Goal: Task Accomplishment & Management: Use online tool/utility

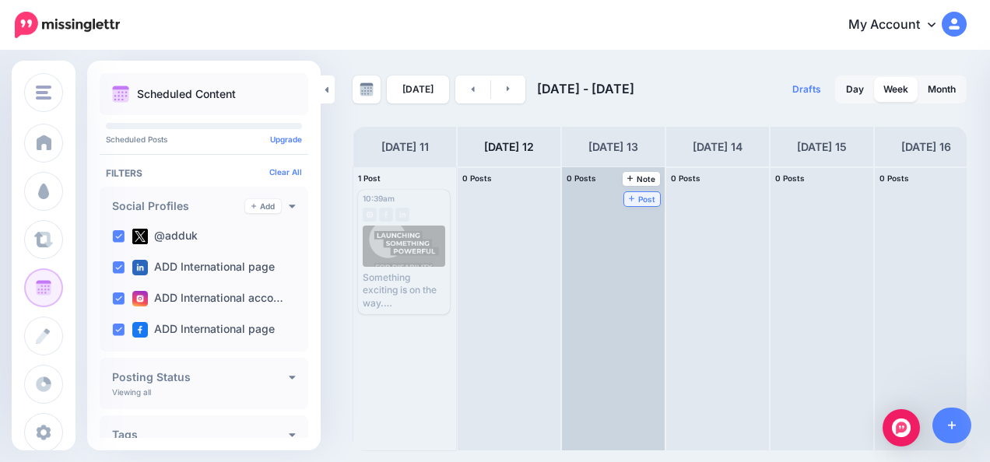
click at [638, 199] on span "Post" at bounding box center [642, 199] width 27 height 8
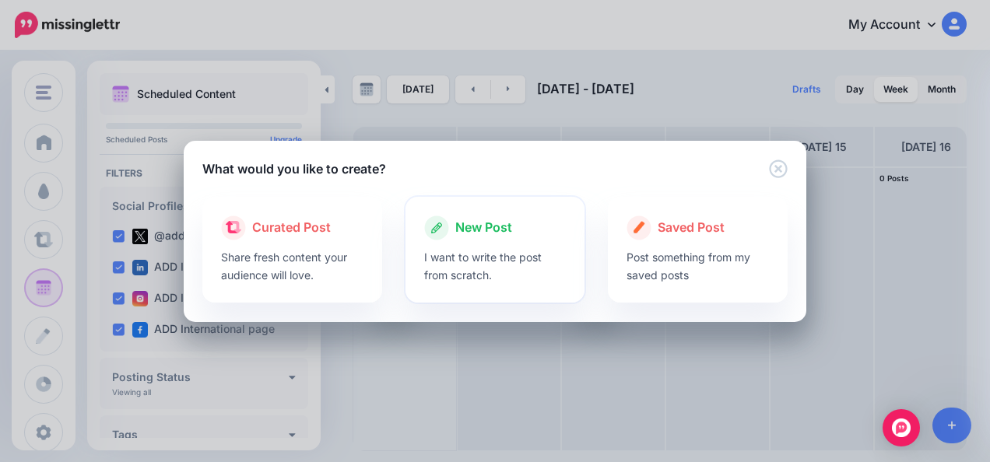
click at [484, 269] on p "I want to write the post from scratch." at bounding box center [495, 266] width 142 height 36
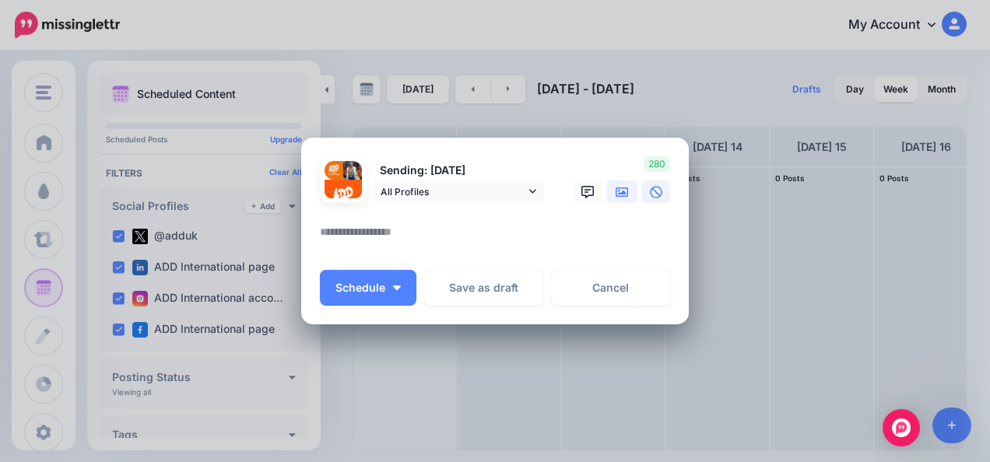
click at [617, 192] on icon at bounding box center [622, 192] width 12 height 9
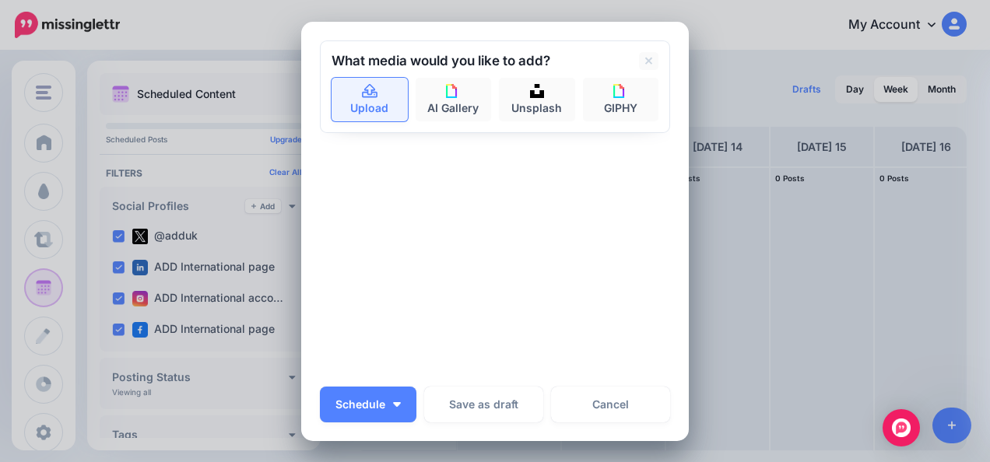
click at [378, 105] on link "Upload" at bounding box center [370, 100] width 76 height 44
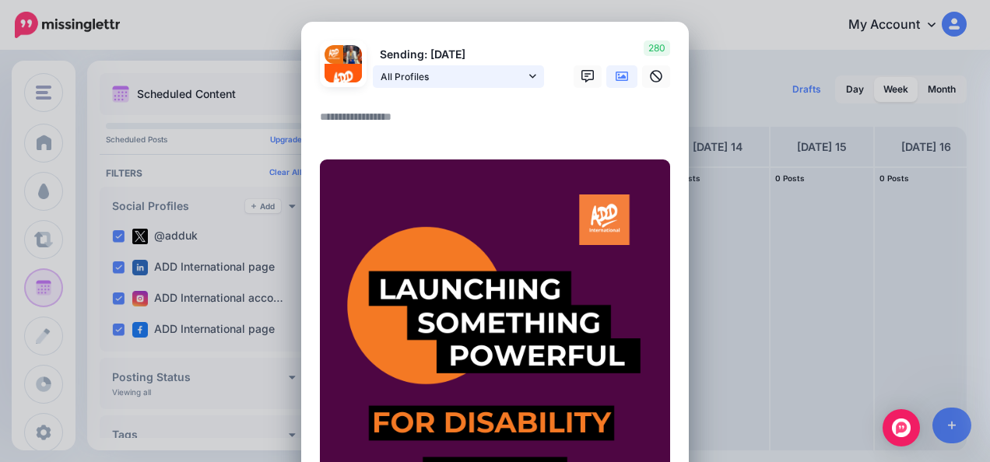
click at [529, 76] on icon at bounding box center [532, 76] width 7 height 11
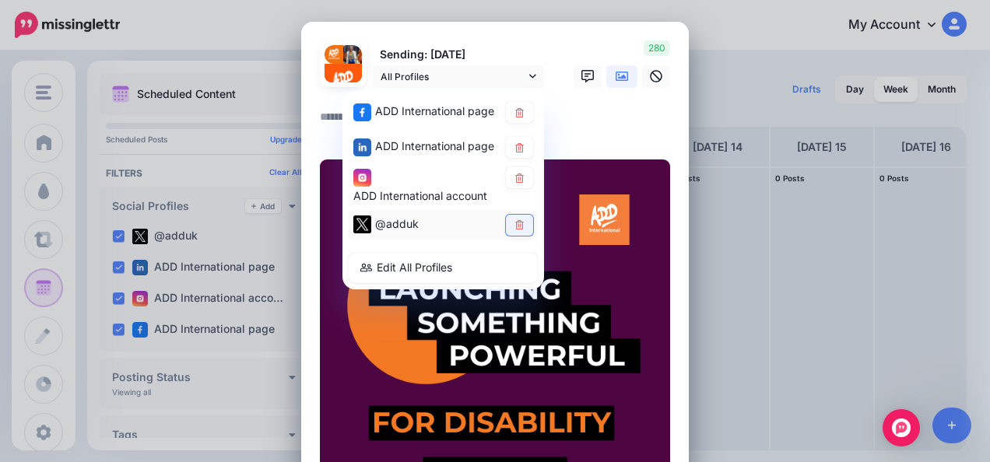
click at [522, 224] on link at bounding box center [519, 224] width 27 height 21
click at [551, 115] on textarea at bounding box center [499, 122] width 358 height 30
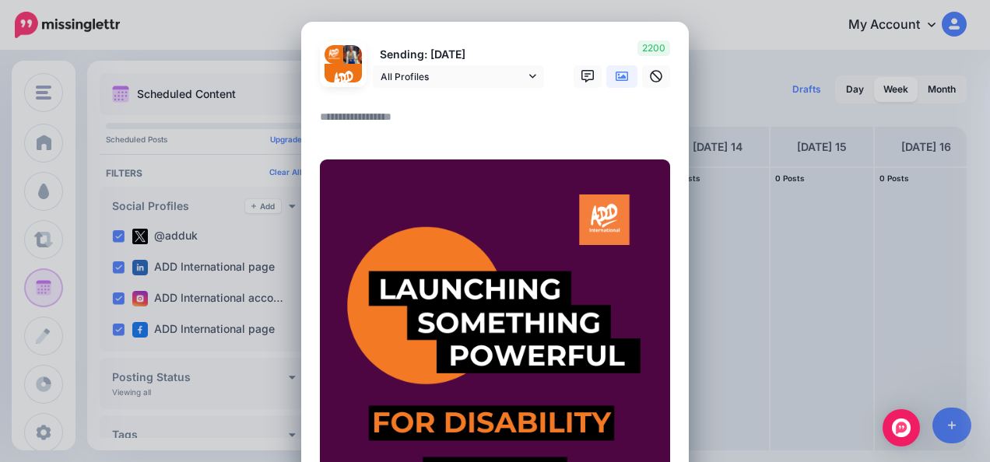
paste textarea "**********"
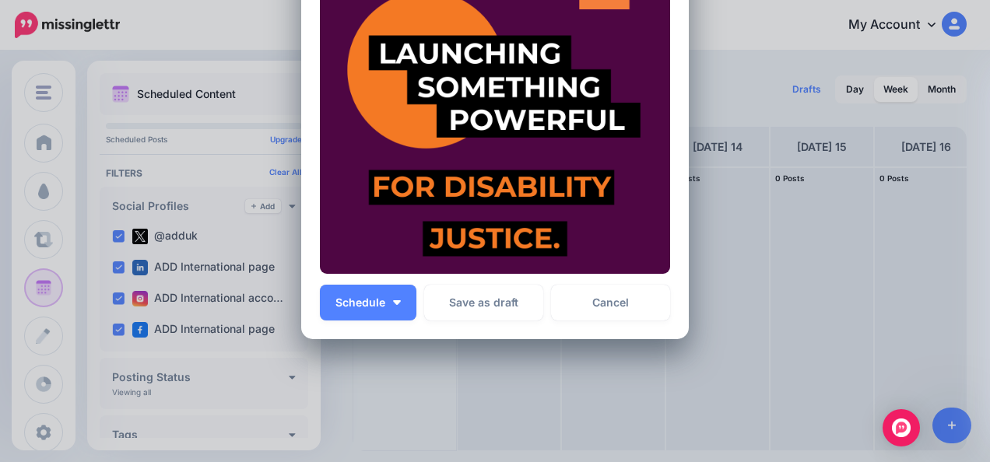
scroll to position [363, 0]
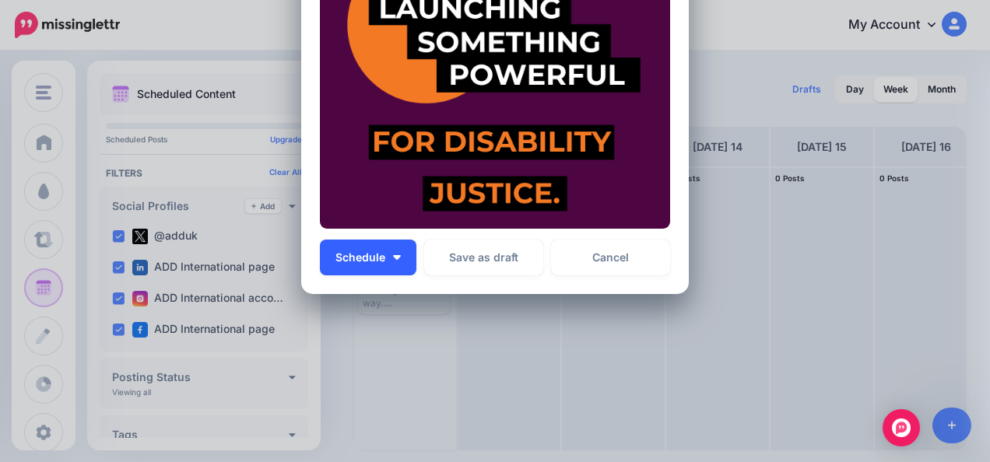
type textarea "**********"
click at [394, 260] on button "Schedule" at bounding box center [368, 258] width 97 height 36
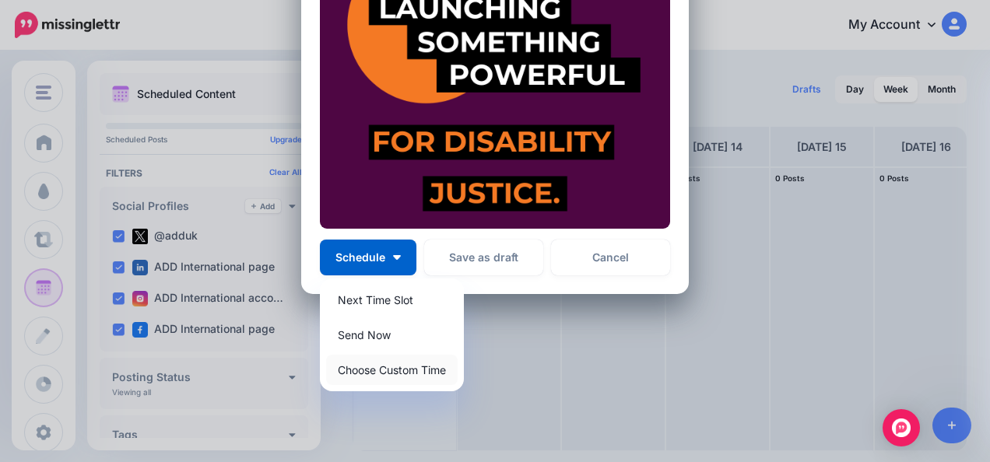
click at [392, 365] on link "Choose Custom Time" at bounding box center [392, 370] width 132 height 30
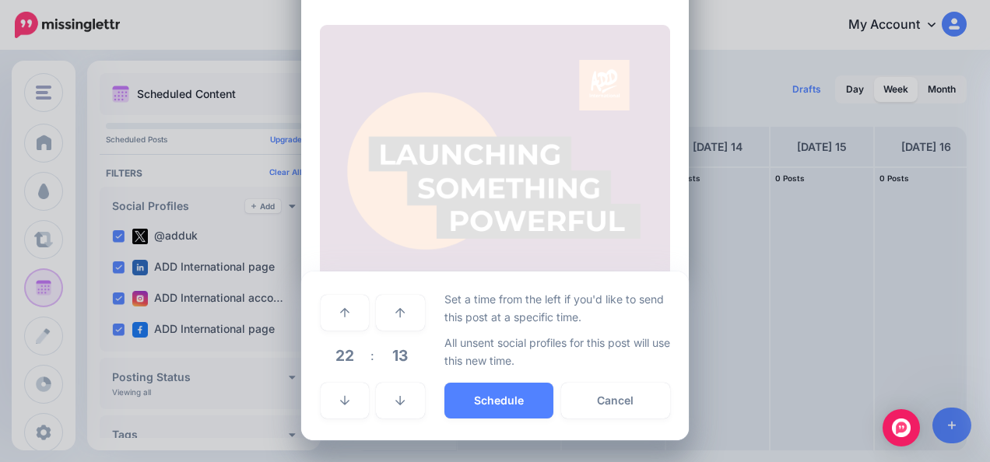
scroll to position [216, 0]
click at [346, 398] on link at bounding box center [345, 402] width 48 height 36
click at [340, 308] on icon at bounding box center [344, 313] width 9 height 11
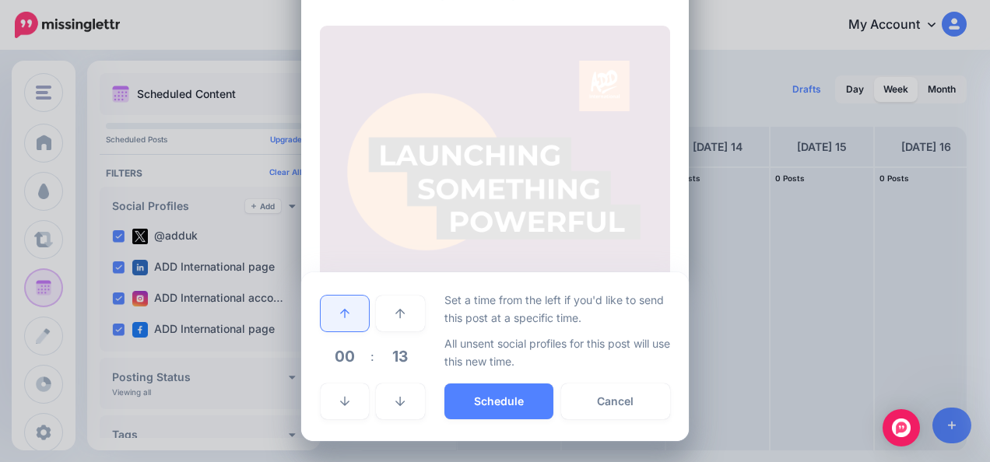
click at [340, 308] on icon at bounding box center [344, 313] width 9 height 11
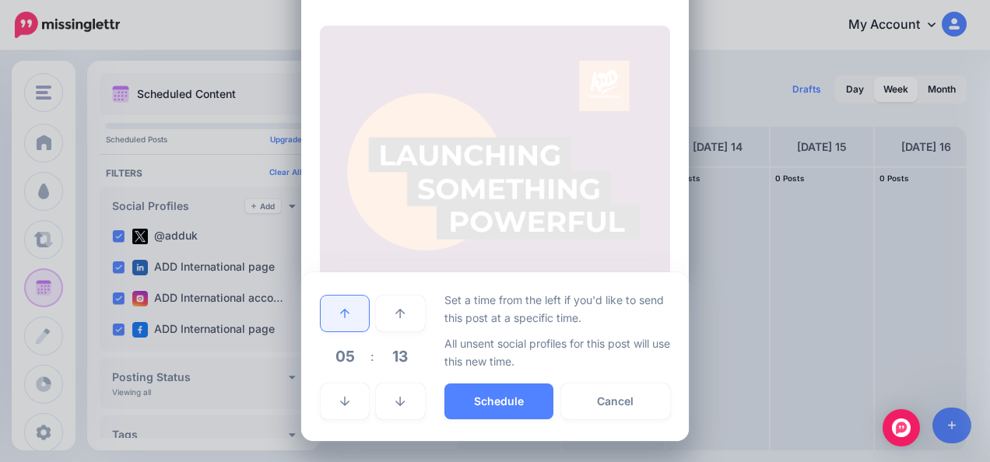
click at [340, 308] on icon at bounding box center [344, 313] width 9 height 11
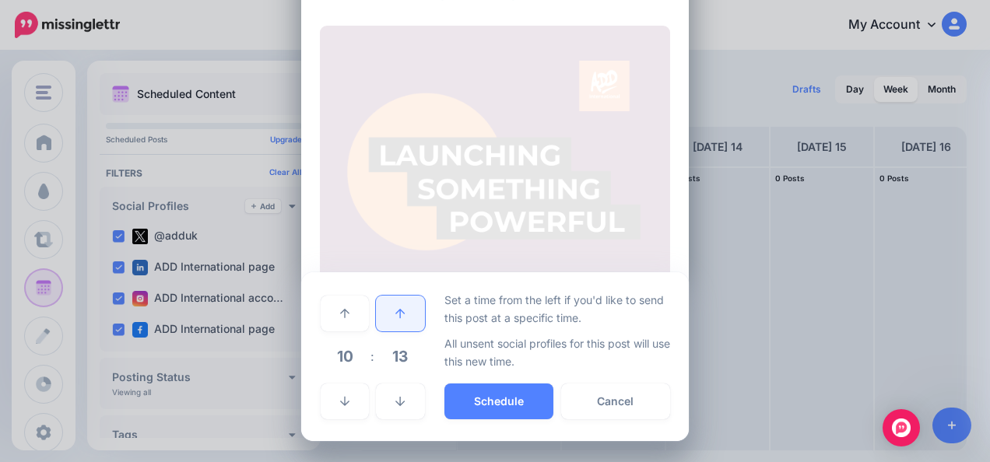
click at [396, 311] on icon at bounding box center [399, 313] width 9 height 9
click at [403, 304] on link at bounding box center [400, 314] width 48 height 36
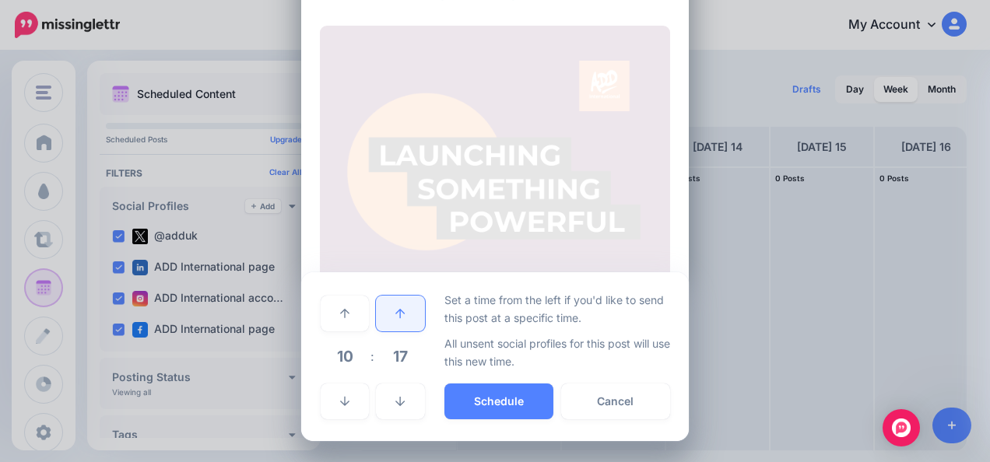
click at [403, 304] on link at bounding box center [400, 314] width 48 height 36
click at [392, 391] on link at bounding box center [400, 402] width 48 height 36
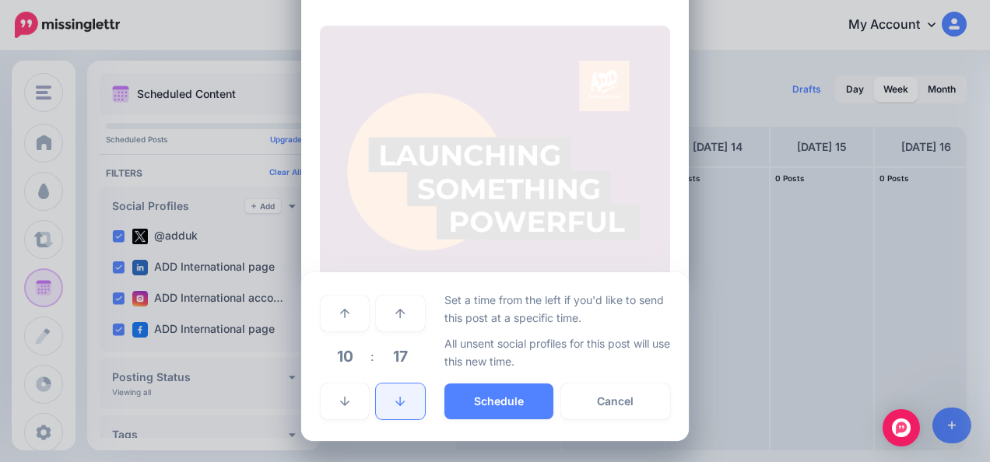
click at [392, 391] on link at bounding box center [400, 402] width 48 height 36
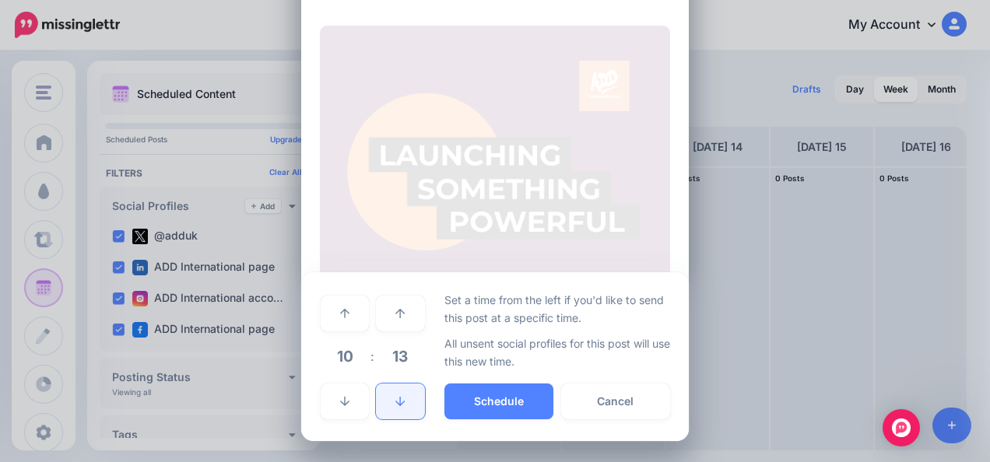
click at [392, 391] on link at bounding box center [400, 402] width 48 height 36
click at [395, 322] on link at bounding box center [400, 314] width 48 height 36
click at [394, 392] on link at bounding box center [400, 402] width 48 height 36
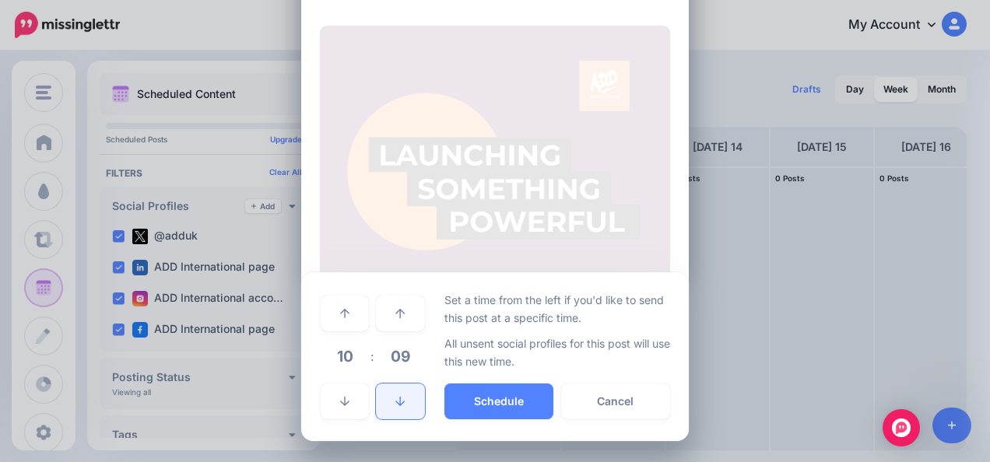
click at [394, 392] on link at bounding box center [400, 402] width 48 height 36
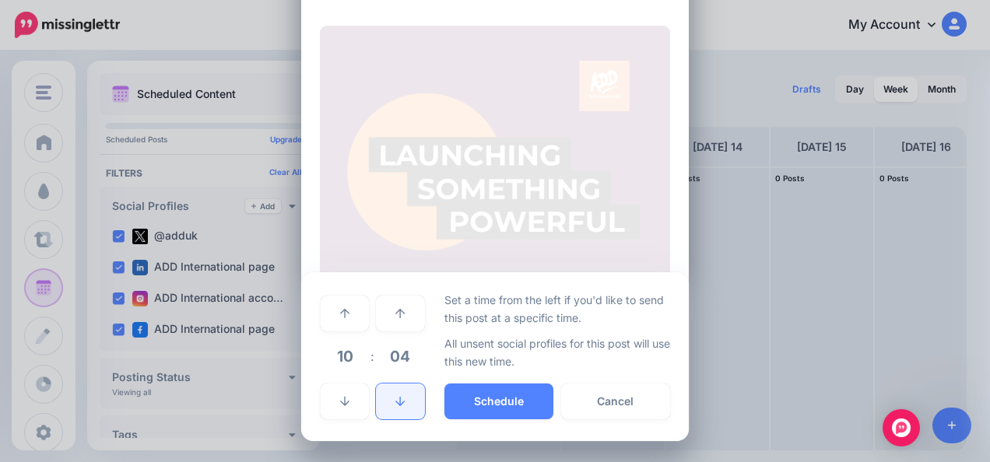
click at [394, 392] on link at bounding box center [400, 402] width 48 height 36
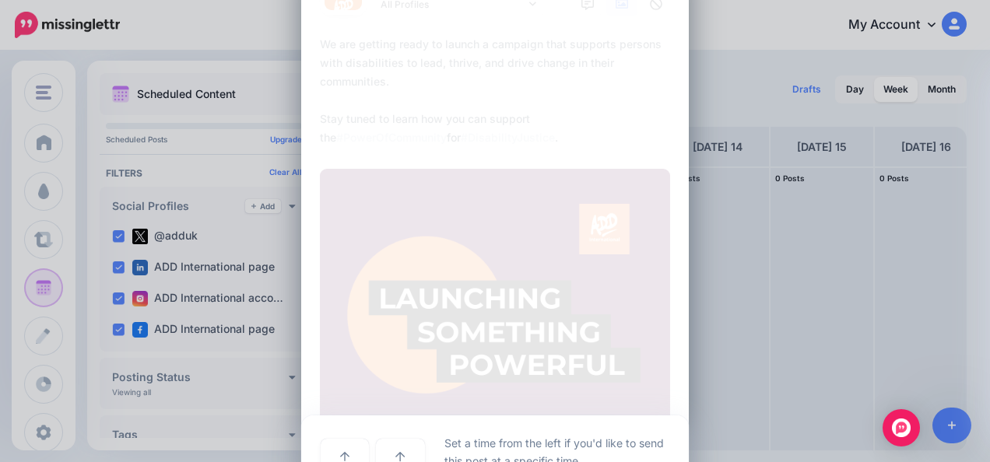
scroll to position [0, 0]
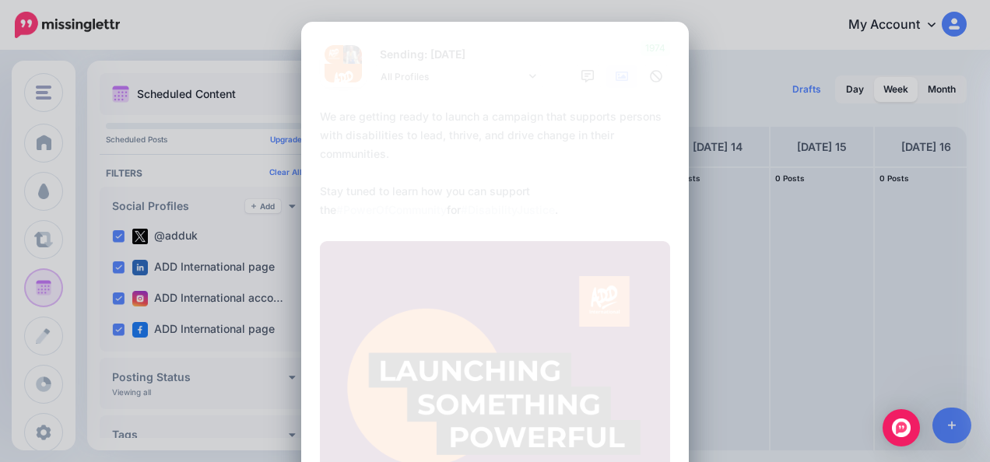
click at [494, 140] on textarea "**********" at bounding box center [499, 163] width 358 height 112
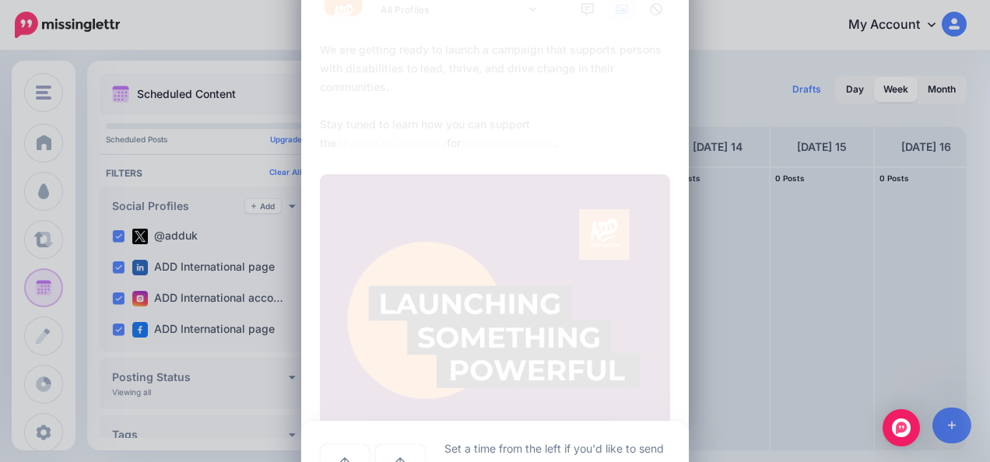
scroll to position [216, 0]
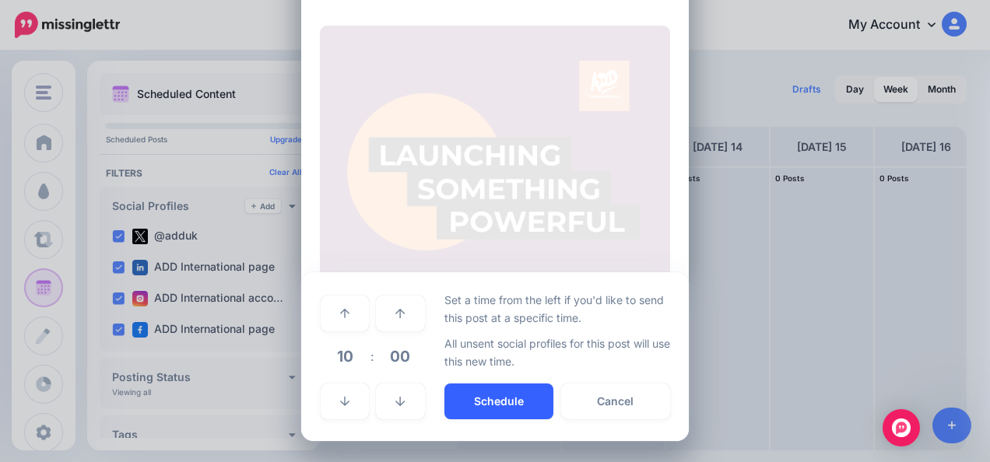
click at [519, 395] on button "Schedule" at bounding box center [499, 402] width 109 height 36
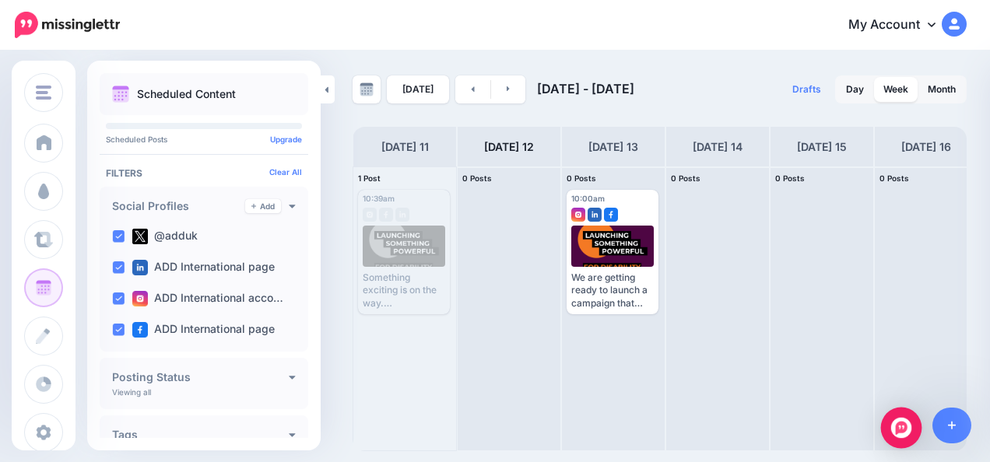
click at [903, 434] on img "Open Intercom Messenger" at bounding box center [901, 428] width 20 height 20
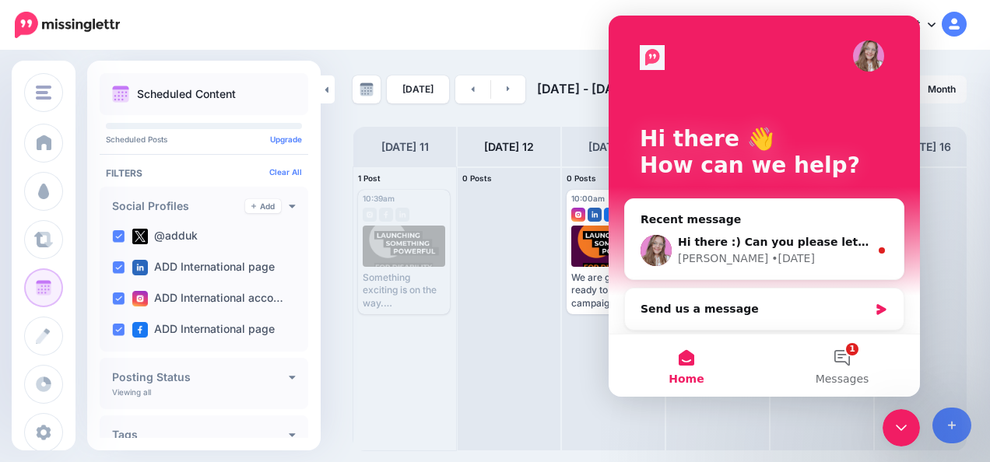
scroll to position [0, 0]
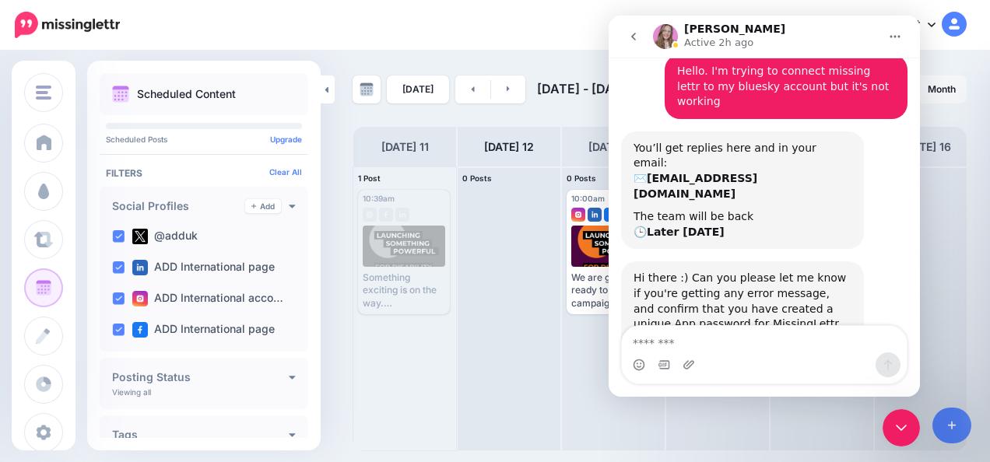
scroll to position [52, 0]
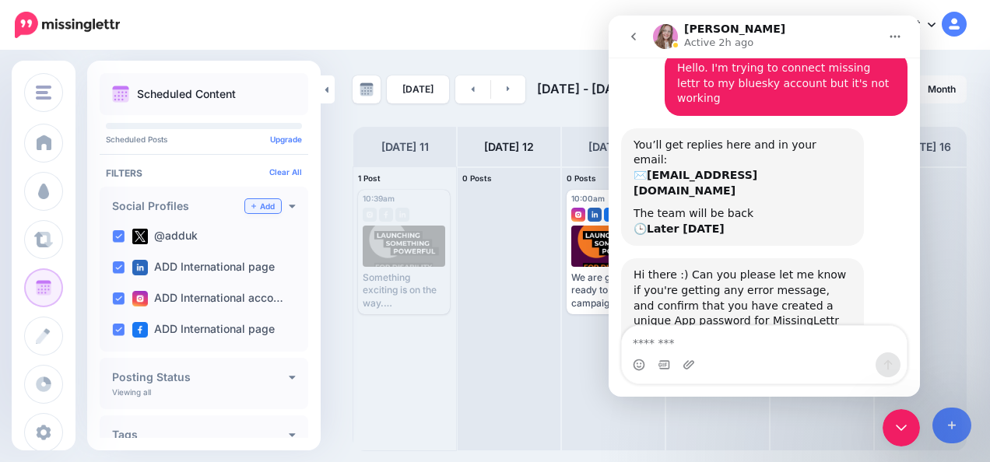
click at [258, 202] on link "Add" at bounding box center [263, 206] width 36 height 14
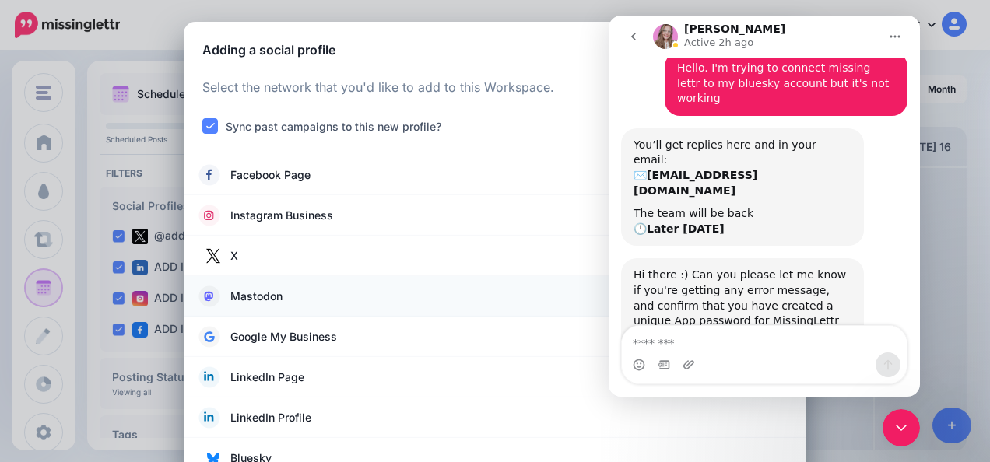
scroll to position [37, 0]
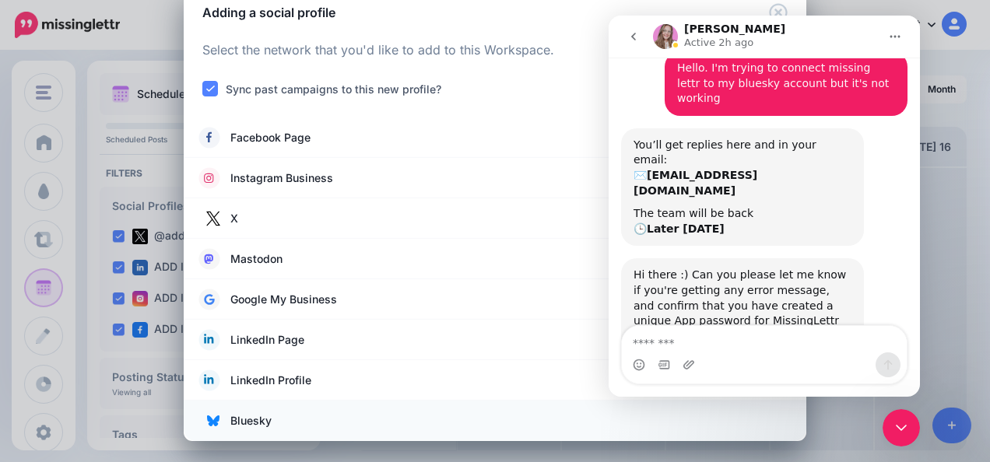
click at [360, 416] on link "Bluesky" at bounding box center [495, 421] width 592 height 22
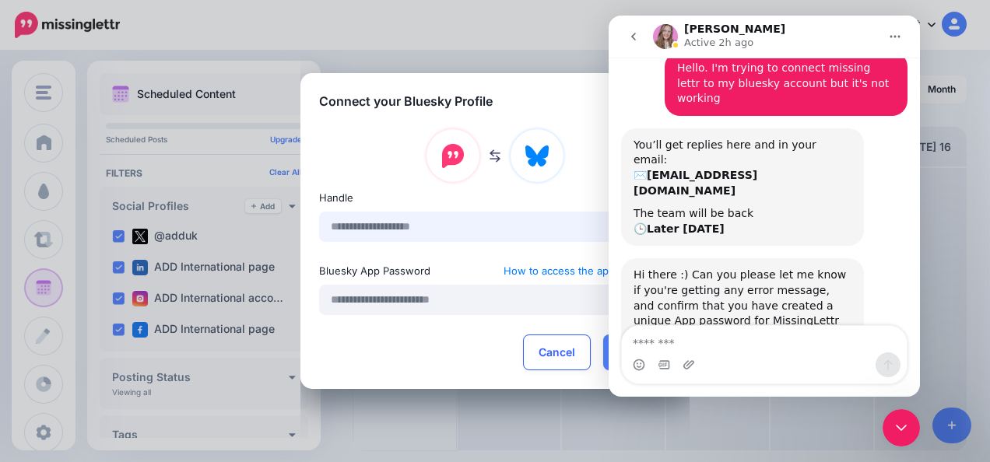
click at [433, 221] on input "text" at bounding box center [495, 227] width 352 height 30
type input "**********"
click at [431, 294] on input "text" at bounding box center [495, 300] width 352 height 30
click at [445, 299] on input "text" at bounding box center [495, 300] width 352 height 30
click at [944, 218] on div "**********" at bounding box center [495, 231] width 990 height 462
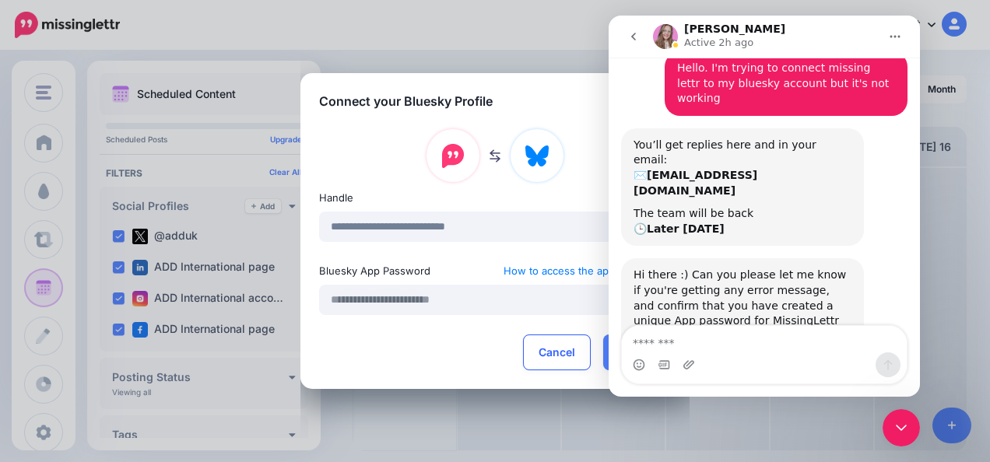
click at [944, 218] on div "**********" at bounding box center [495, 231] width 990 height 462
click at [631, 34] on icon "go back" at bounding box center [633, 36] width 12 height 12
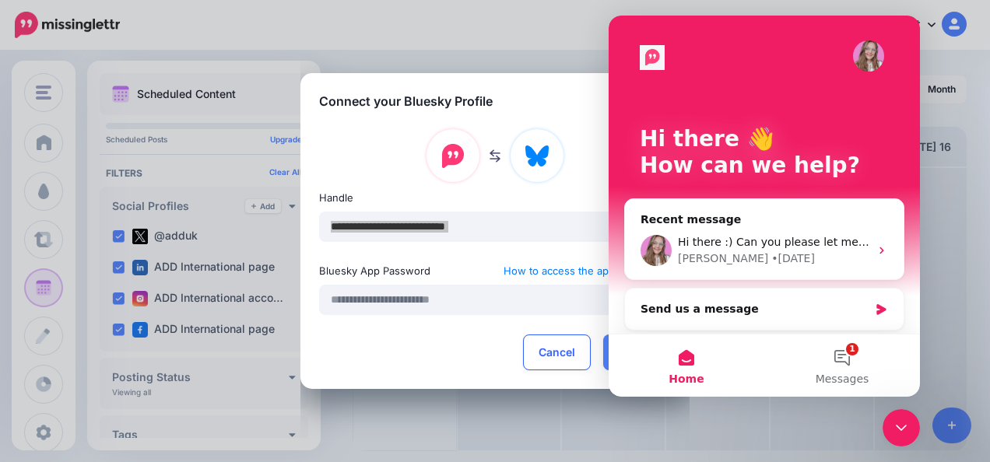
scroll to position [0, 0]
click at [915, 428] on div "Close Intercom Messenger" at bounding box center [901, 427] width 37 height 37
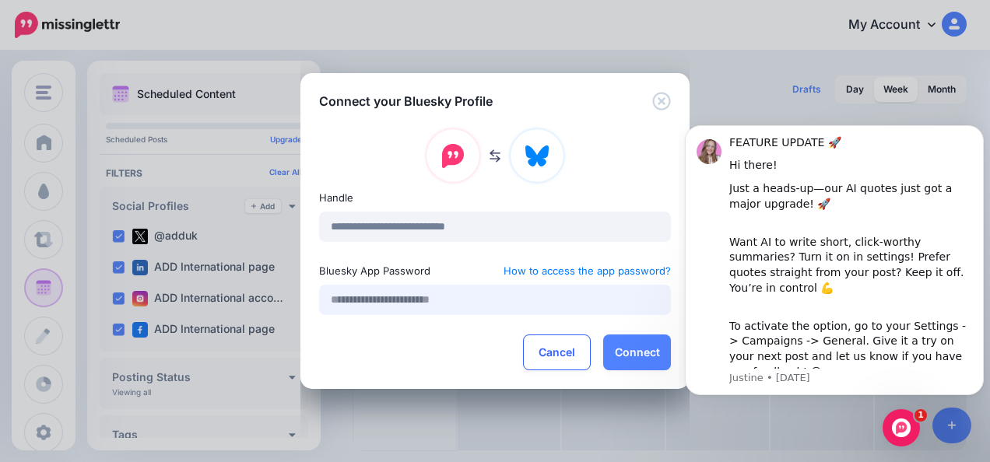
click at [389, 301] on input "text" at bounding box center [495, 300] width 352 height 30
paste input "**********"
type input "**********"
click at [618, 346] on button "Connect" at bounding box center [637, 353] width 68 height 36
click at [627, 350] on button "Connect" at bounding box center [637, 353] width 68 height 36
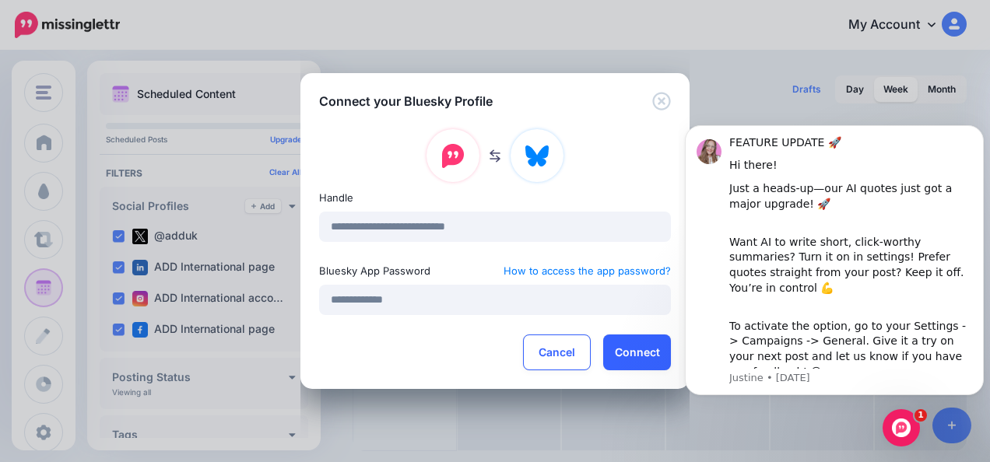
click at [627, 350] on button "Connect" at bounding box center [637, 353] width 68 height 36
click at [627, 350] on button "button" at bounding box center [637, 353] width 68 height 36
click html "FEATURE UPDATE 🚀 Hi there! Just a heads-up—our AI quotes just got a major upgra…"
click at [772, 91] on div "**********" at bounding box center [495, 231] width 990 height 462
click at [741, 80] on div "**********" at bounding box center [495, 231] width 990 height 462
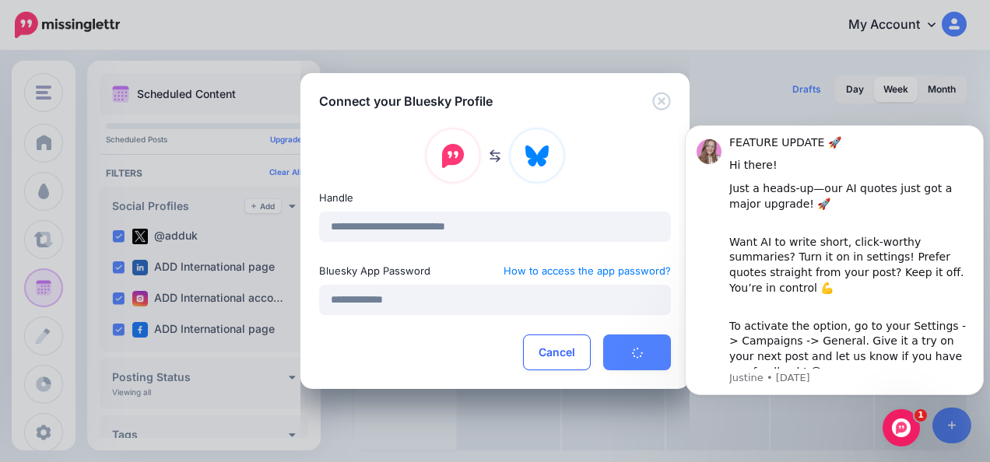
click at [907, 426] on icon "Open Intercom Messenger" at bounding box center [902, 429] width 26 height 26
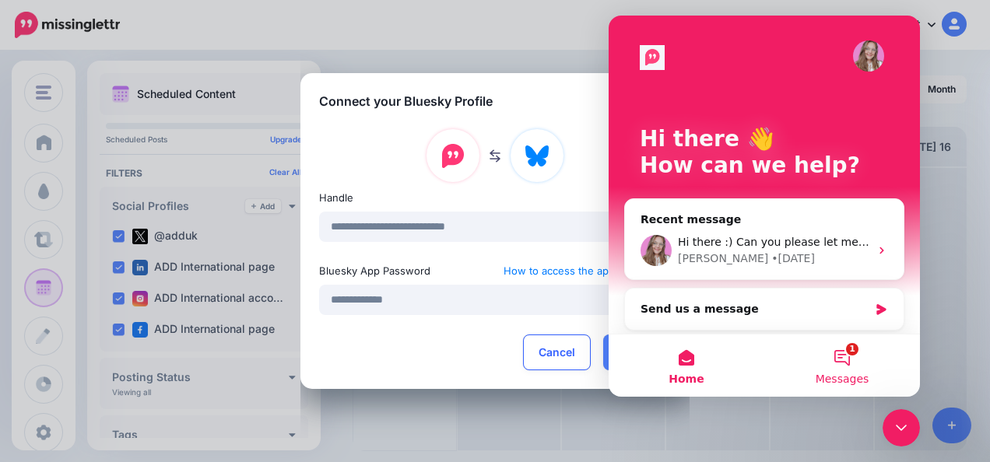
click at [844, 352] on button "1 Messages" at bounding box center [842, 366] width 156 height 62
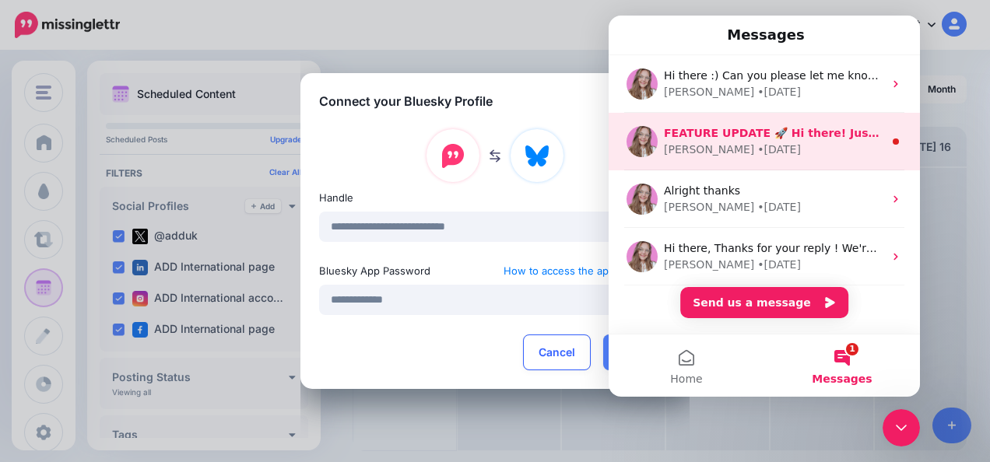
click at [757, 142] on div "Justine • [DATE]" at bounding box center [774, 150] width 220 height 16
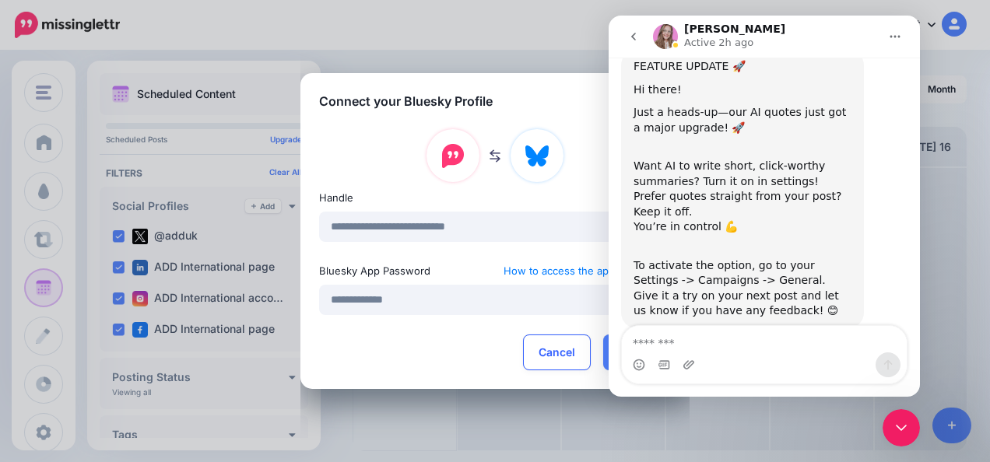
scroll to position [74, 0]
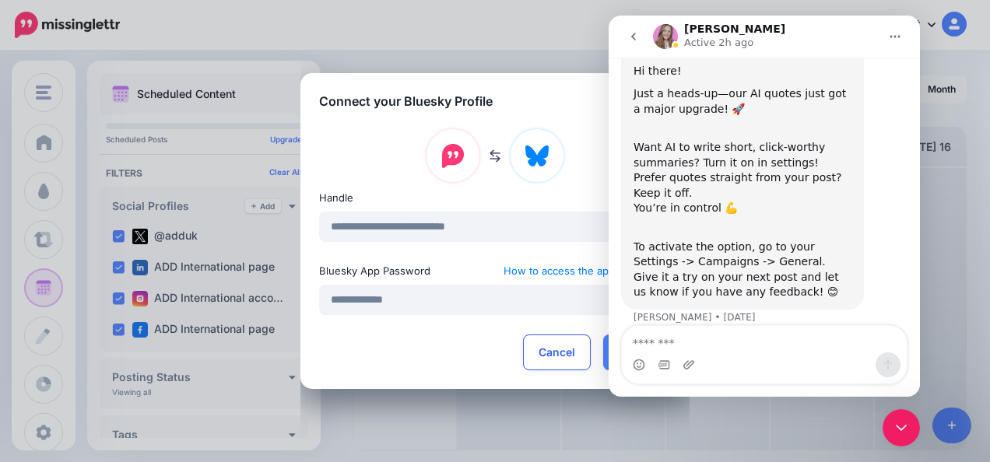
click at [632, 34] on icon "go back" at bounding box center [633, 36] width 12 height 12
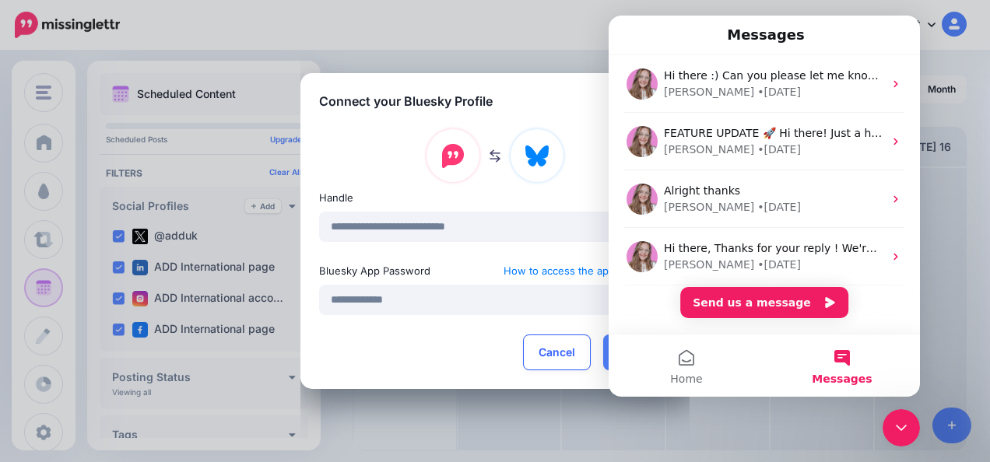
scroll to position [0, 0]
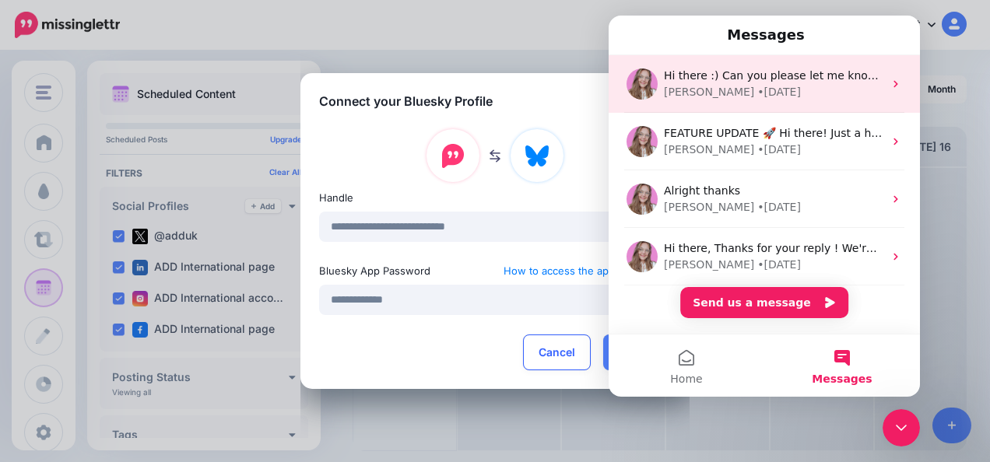
click at [698, 84] on div "Justine • [DATE]" at bounding box center [774, 92] width 220 height 16
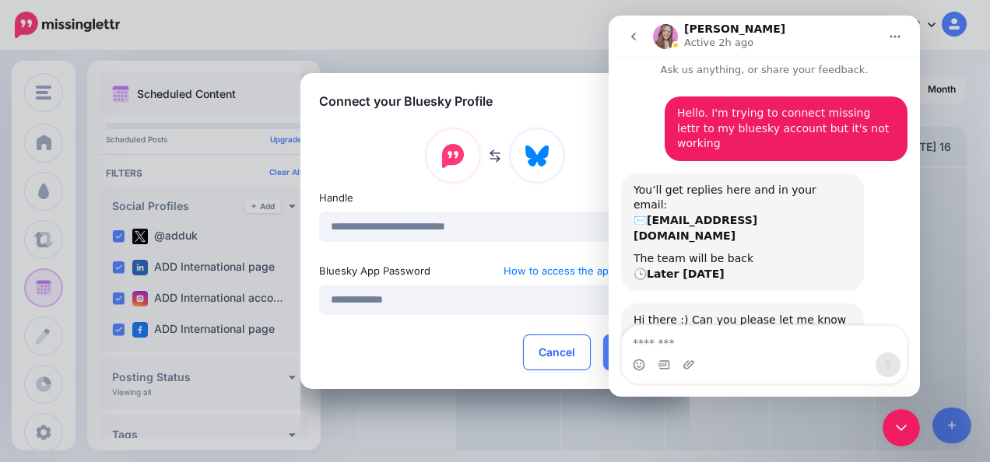
scroll to position [52, 0]
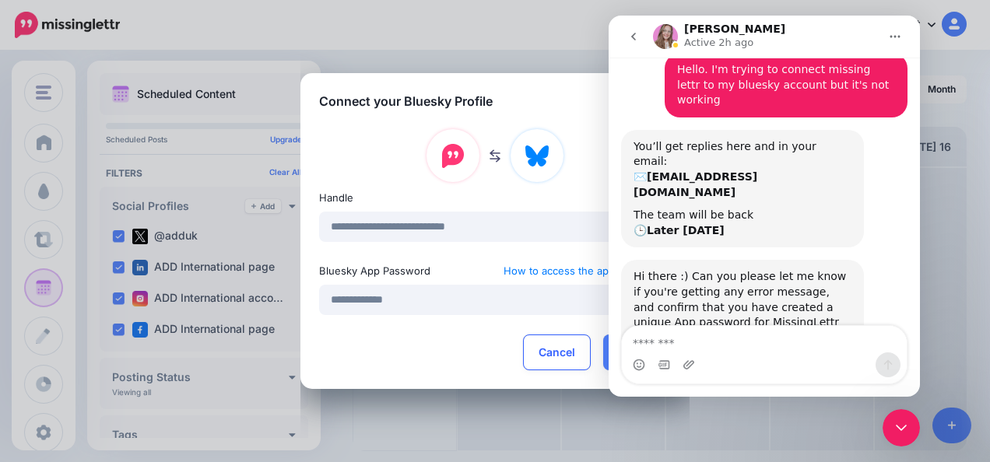
click at [708, 330] on textarea "Message…" at bounding box center [764, 339] width 285 height 26
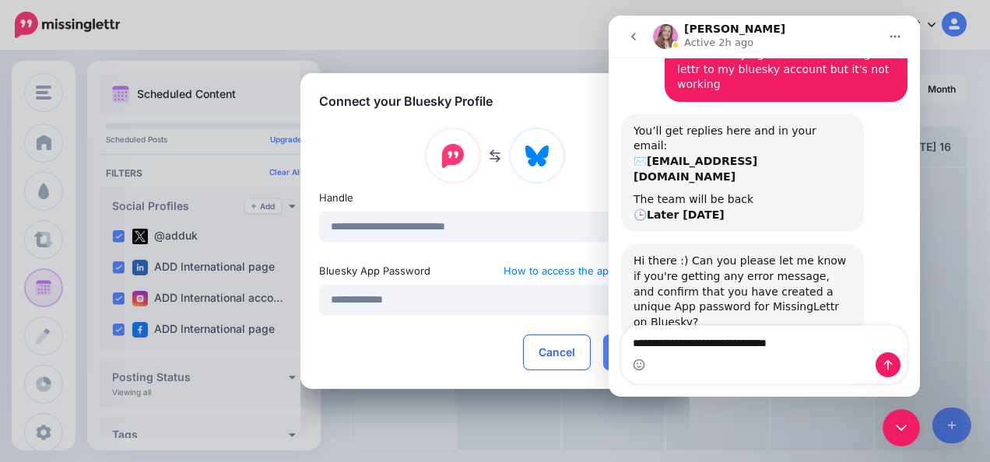
scroll to position [83, 0]
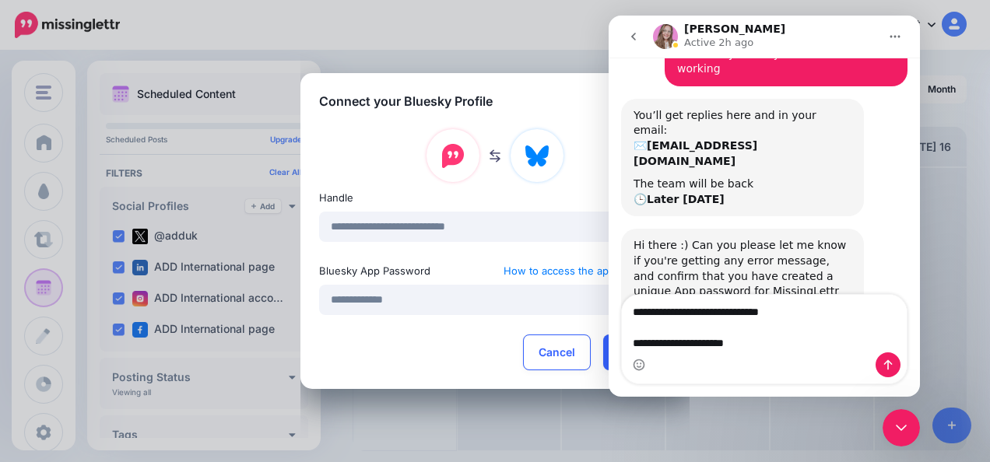
click at [604, 347] on button "button" at bounding box center [637, 353] width 68 height 36
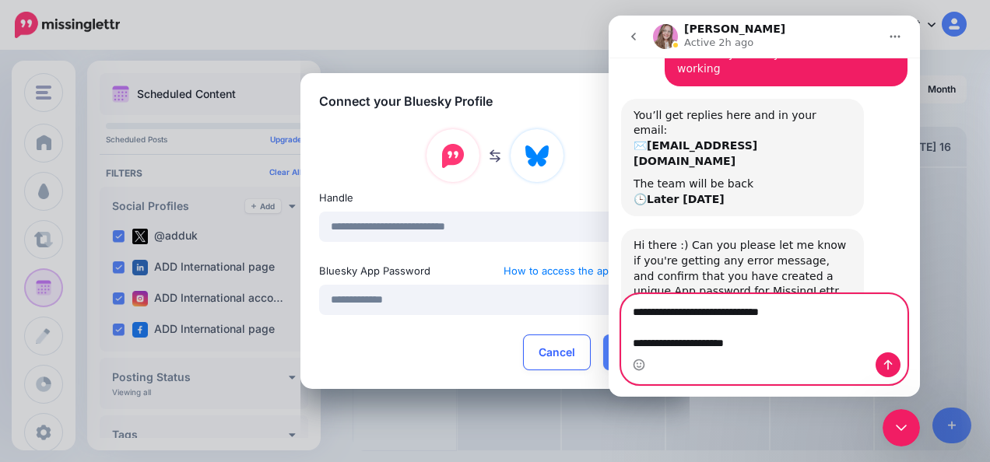
click at [757, 342] on textarea "**********" at bounding box center [765, 324] width 286 height 58
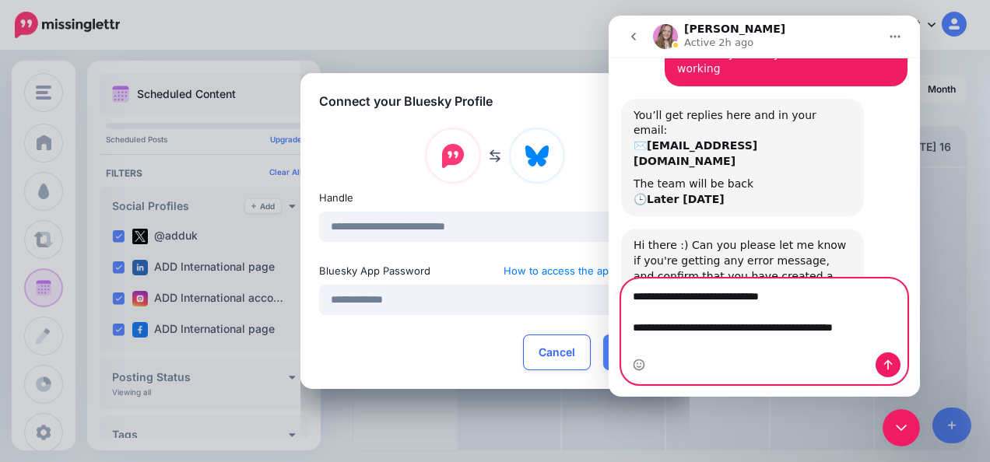
type textarea "**********"
click at [883, 364] on icon "Send a message…" at bounding box center [888, 365] width 12 height 12
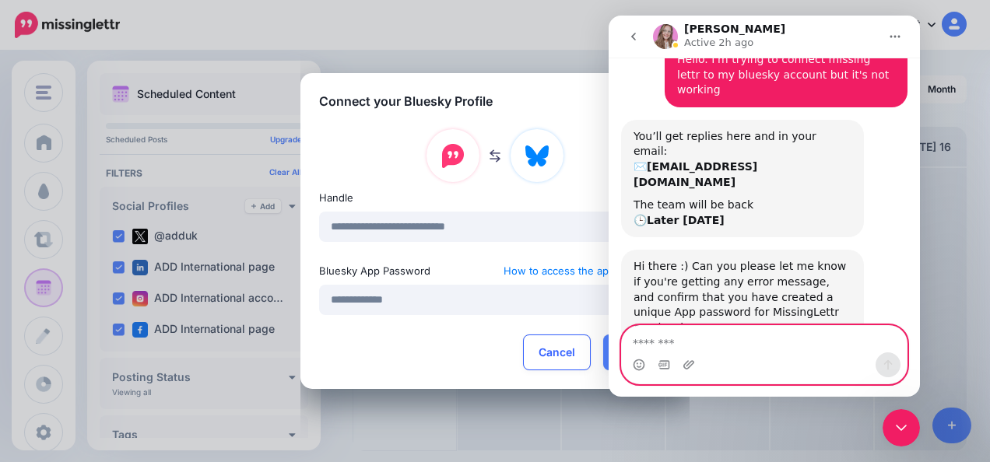
scroll to position [179, 0]
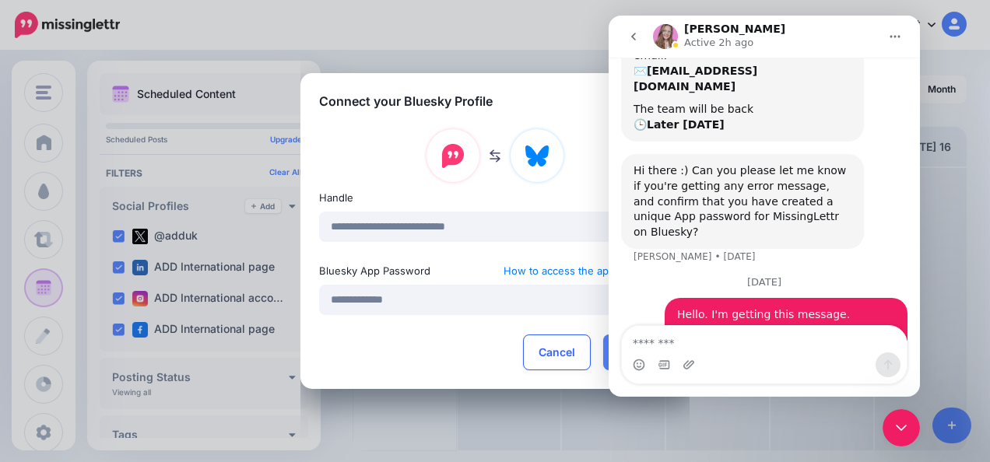
click at [575, 31] on div "**********" at bounding box center [495, 231] width 990 height 462
click at [533, 17] on div "**********" at bounding box center [495, 231] width 990 height 462
click at [565, 360] on button "Cancel" at bounding box center [557, 353] width 68 height 36
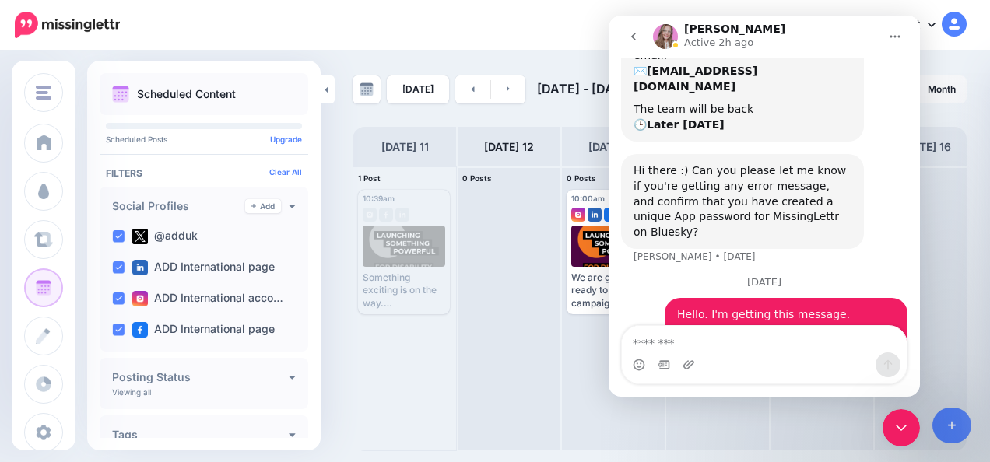
click at [575, 17] on div "My Account Dashboard My Account Billing Facebook Community Help Center Logout" at bounding box center [553, 25] width 828 height 38
click at [637, 39] on icon "go back" at bounding box center [633, 36] width 12 height 12
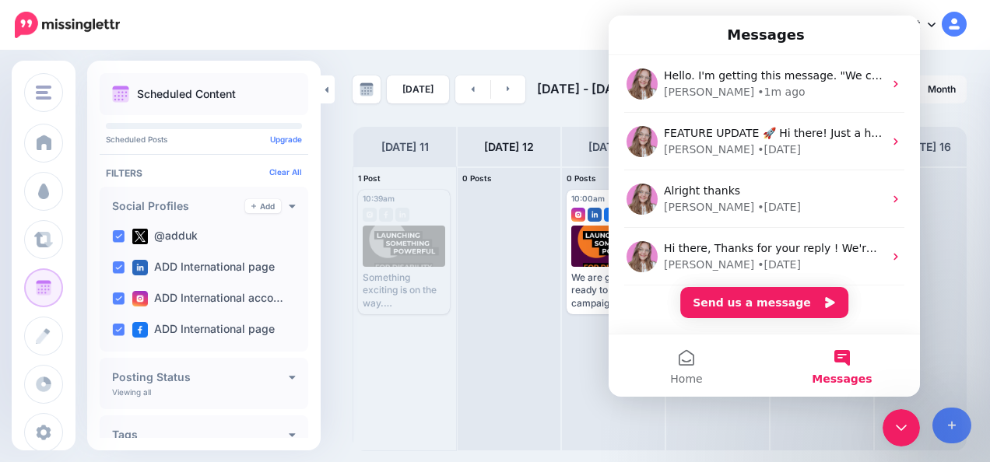
click at [529, 8] on div "My Account Dashboard My Account Billing Facebook Community Help Center Logout" at bounding box center [553, 25] width 828 height 38
click at [553, 22] on div "My Account Dashboard My Account Billing Facebook Community Help Center Logout" at bounding box center [553, 25] width 828 height 38
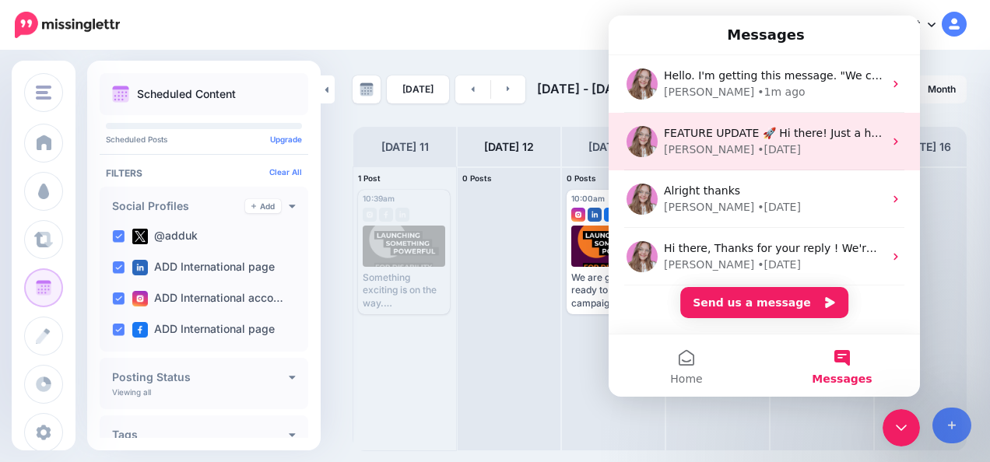
scroll to position [13, 0]
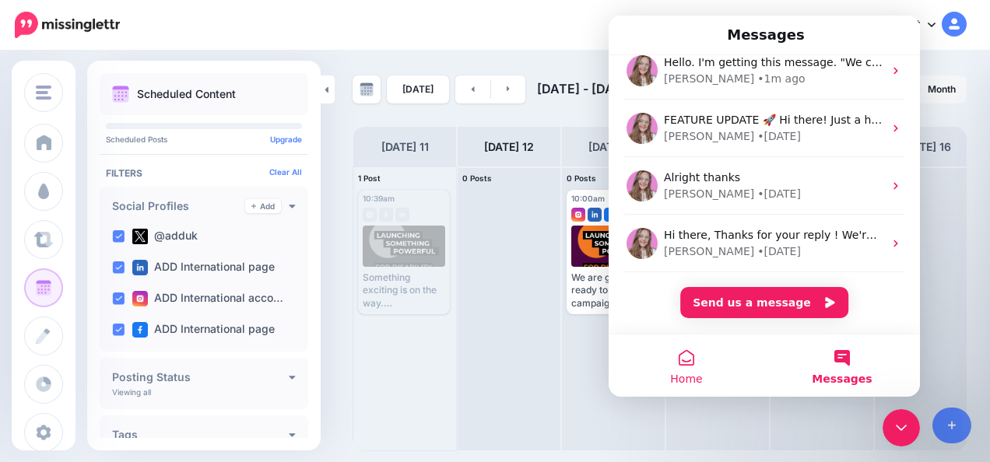
click at [696, 378] on span "Home" at bounding box center [686, 379] width 32 height 11
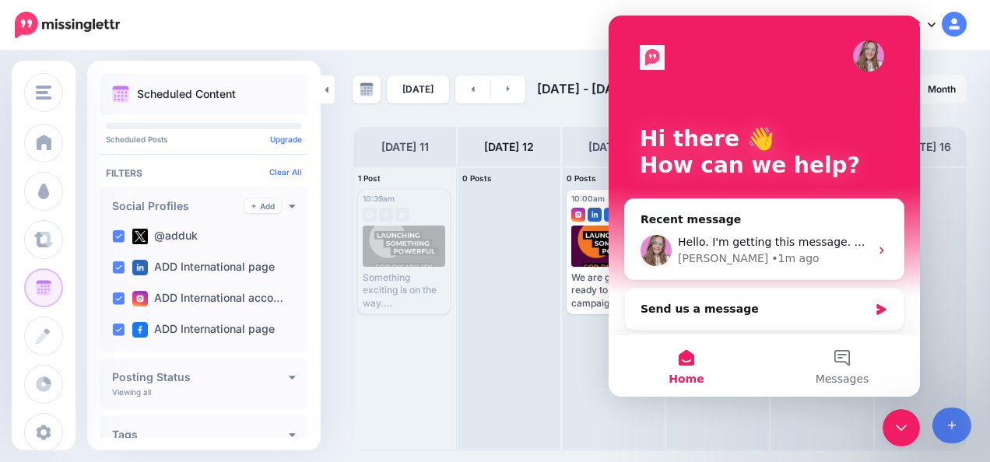
click at [903, 429] on icon "Close Intercom Messenger" at bounding box center [901, 428] width 11 height 6
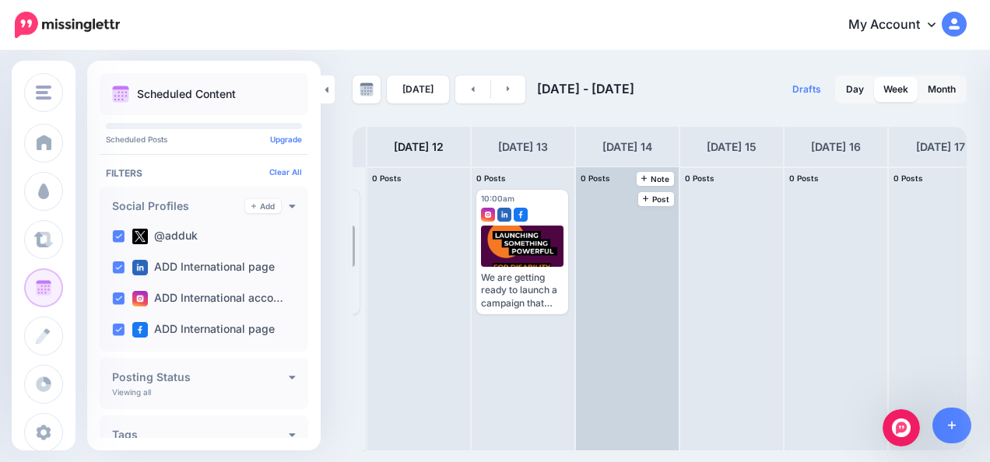
scroll to position [0, 115]
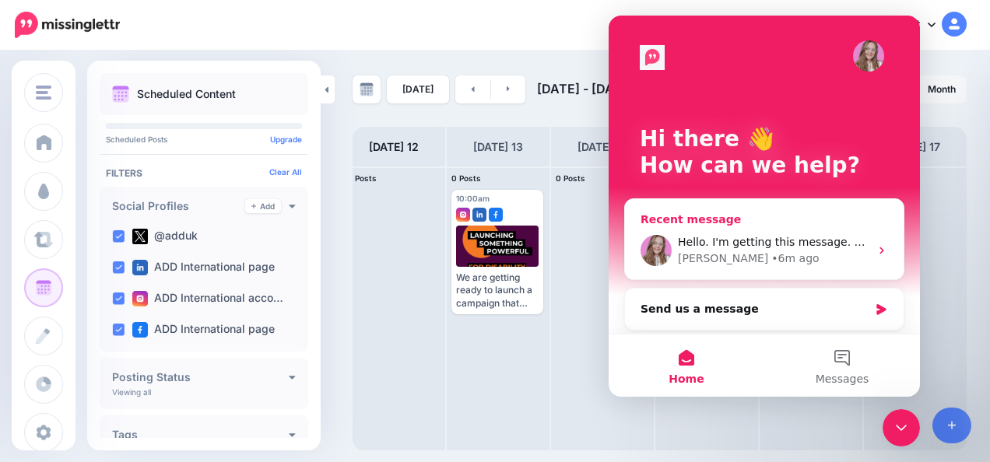
click at [803, 257] on div "Justine • 6m ago" at bounding box center [774, 259] width 192 height 16
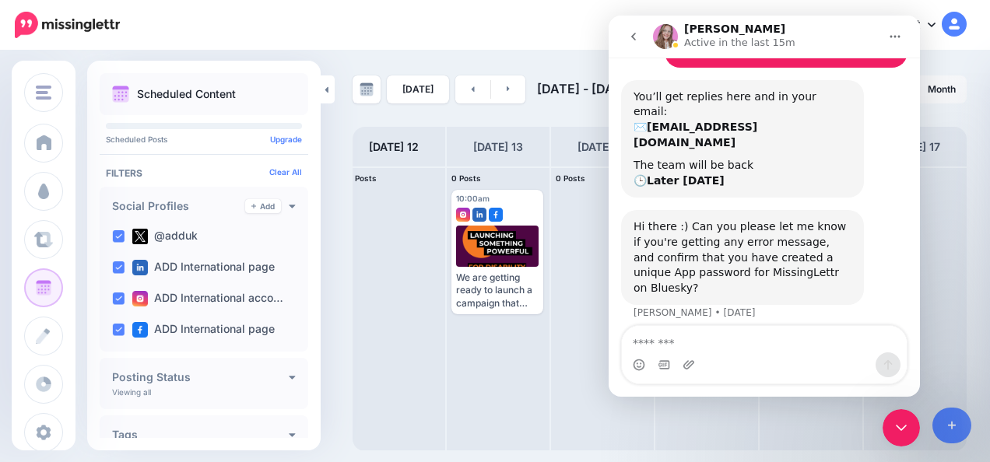
scroll to position [179, 0]
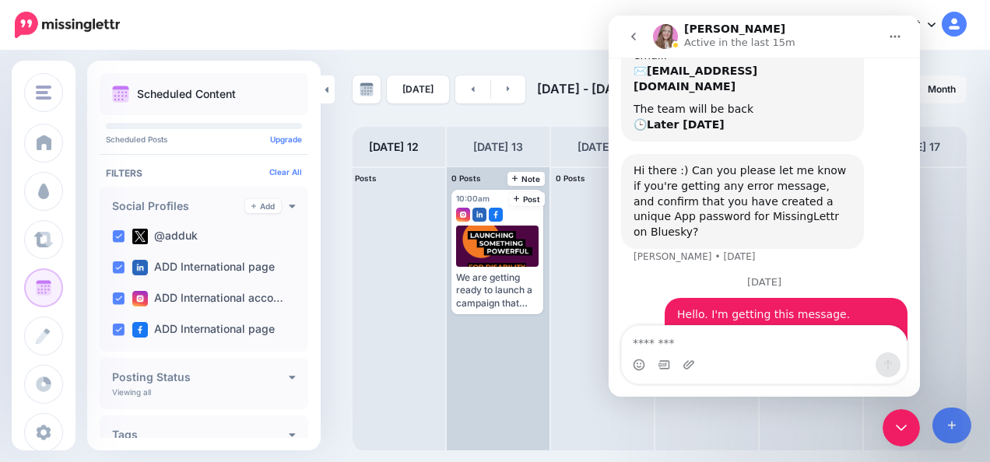
click at [519, 333] on div "10:00am [DATE] 10:00am We are getting ready to launch a campaign that supports …" at bounding box center [498, 308] width 103 height 283
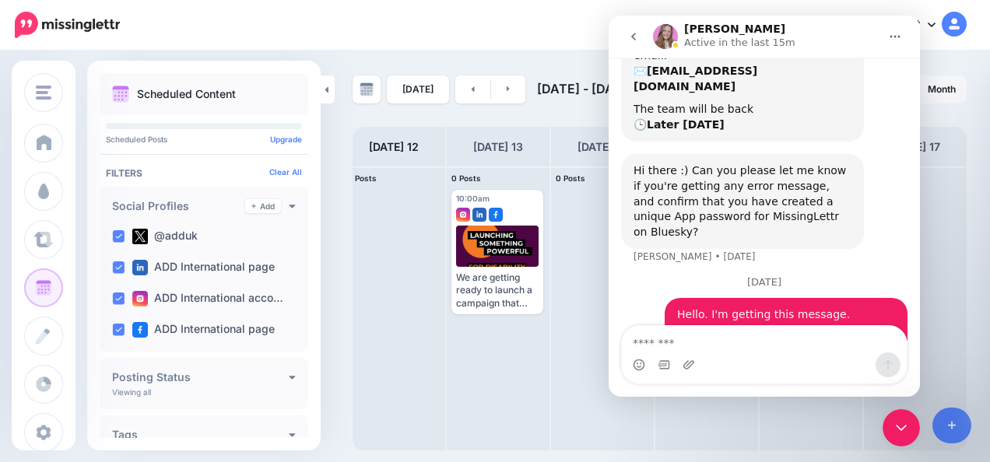
click at [631, 33] on icon "go back" at bounding box center [633, 36] width 12 height 12
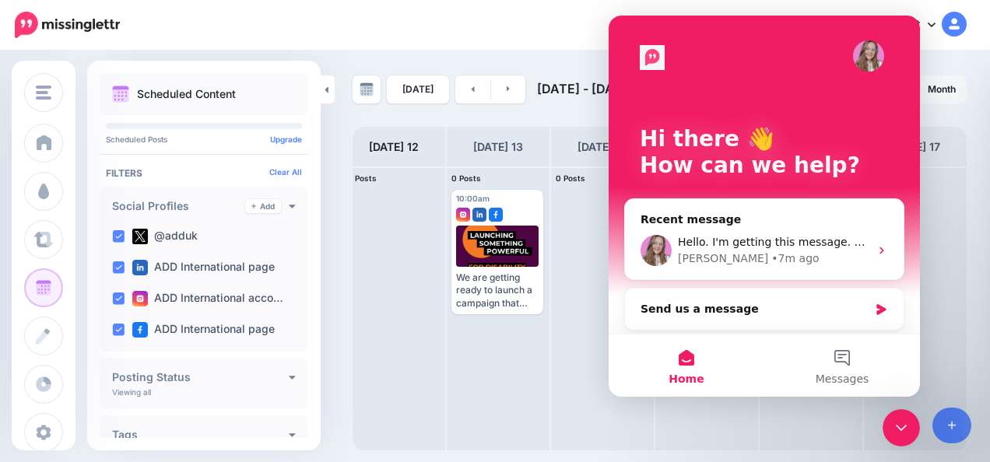
scroll to position [0, 0]
click at [543, 16] on div "My Account Dashboard My Account Billing Facebook Community Help Center Logout" at bounding box center [553, 25] width 828 height 38
click at [553, 22] on div "My Account Dashboard My Account Billing Facebook Community Help Center Logout" at bounding box center [553, 25] width 828 height 38
click at [565, 22] on div "My Account Dashboard My Account Billing Facebook Community Help Center Logout" at bounding box center [553, 25] width 828 height 38
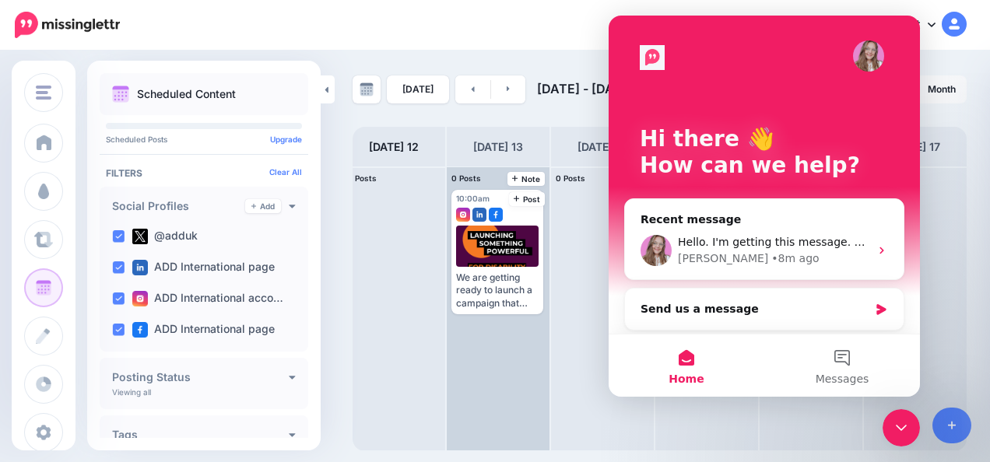
click at [491, 364] on div "10:00am [DATE] 10:00am We are getting ready to launch a campaign that supports …" at bounding box center [498, 308] width 103 height 283
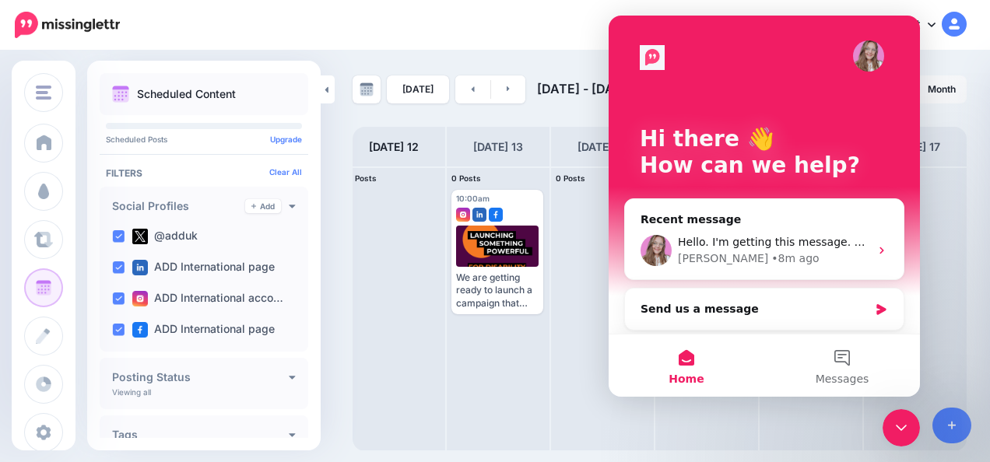
click at [520, 6] on div "My Account Dashboard My Account Billing Facebook Community Help Center Logout" at bounding box center [553, 25] width 828 height 38
